Goal: Task Accomplishment & Management: Manage account settings

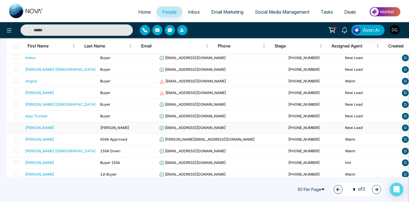
scroll to position [520, 0]
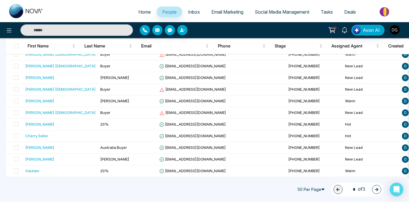
click at [374, 189] on button "button" at bounding box center [376, 189] width 9 height 9
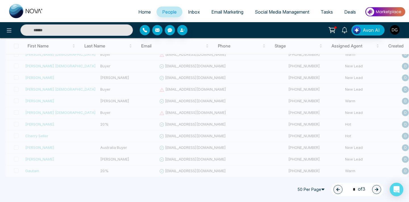
type input "*"
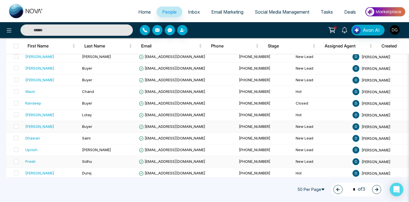
scroll to position [477, 0]
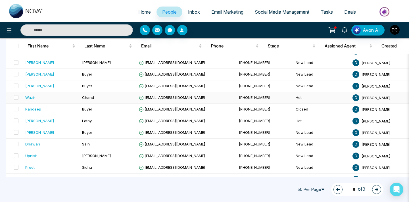
click at [51, 95] on div "Wazir" at bounding box center [51, 98] width 52 height 6
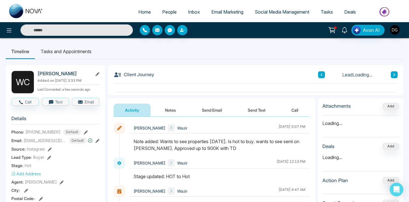
click at [171, 112] on button "Notes" at bounding box center [171, 110] width 34 height 13
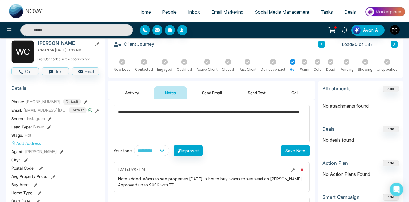
scroll to position [29, 0]
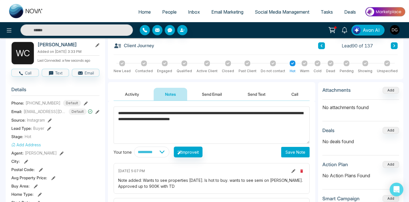
type textarea "**********"
click at [282, 152] on button "Save Note" at bounding box center [295, 152] width 28 height 11
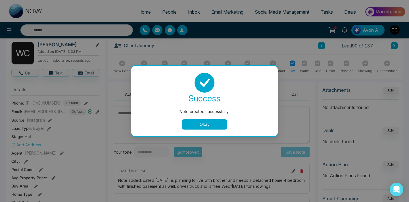
click at [195, 124] on button "Okay" at bounding box center [204, 124] width 45 height 10
